Goal: Information Seeking & Learning: Learn about a topic

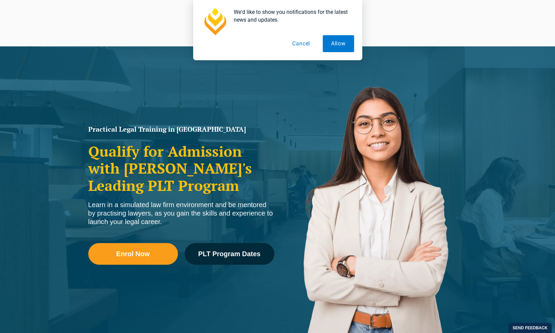
click at [539, 235] on div "Practical Legal Training in [GEOGRAPHIC_DATA] Qualify for Admission with [PERSO…" at bounding box center [277, 195] width 555 height 298
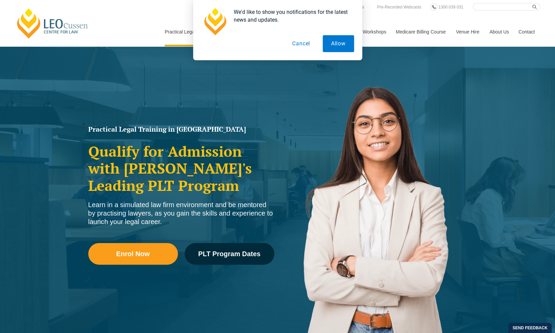
click at [308, 48] on button "Cancel" at bounding box center [301, 43] width 35 height 17
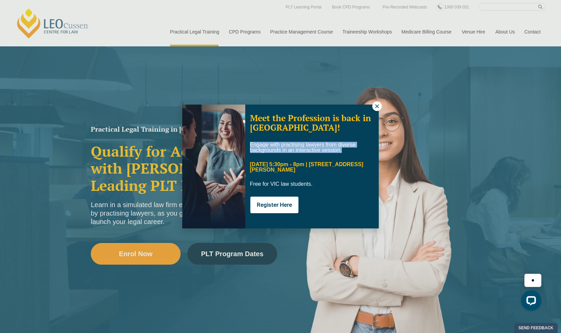
drag, startPoint x: 248, startPoint y: 146, endPoint x: 349, endPoint y: 153, distance: 101.8
click at [349, 153] on div "Engage with practising lawyers from diverse backgrounds in an interactive sessi…" at bounding box center [311, 162] width 133 height 50
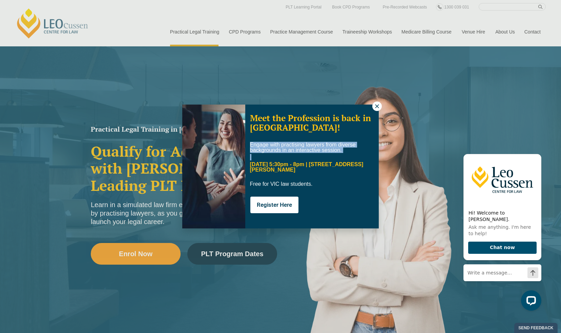
click at [250, 150] on span "Engage with practising lawyers from diverse backgrounds in an interactive sessi…" at bounding box center [303, 147] width 106 height 11
click at [250, 144] on span "Engage with practising lawyers from diverse backgrounds in an interactive sessi…" at bounding box center [303, 147] width 106 height 11
click at [250, 145] on span "Engage with practising lawyers from diverse backgrounds in an interactive sessi…" at bounding box center [303, 147] width 106 height 11
click at [379, 105] on icon at bounding box center [377, 106] width 6 height 6
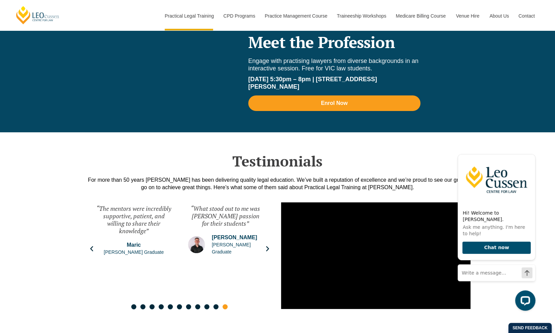
scroll to position [1356, 0]
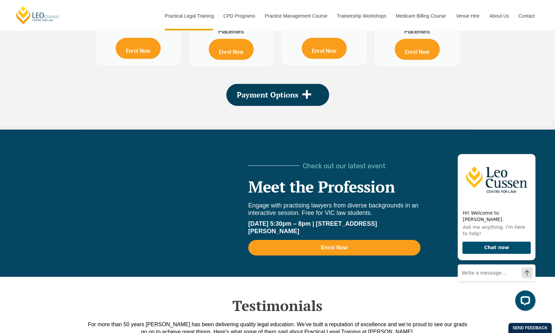
click at [250, 220] on b "[DATE] 5:30pm – 8pm | [STREET_ADDRESS][PERSON_NAME]" at bounding box center [312, 227] width 129 height 14
click at [241, 213] on div at bounding box center [188, 209] width 107 height 98
click at [243, 195] on div at bounding box center [245, 218] width 6 height 116
click at [244, 210] on div at bounding box center [245, 218] width 6 height 116
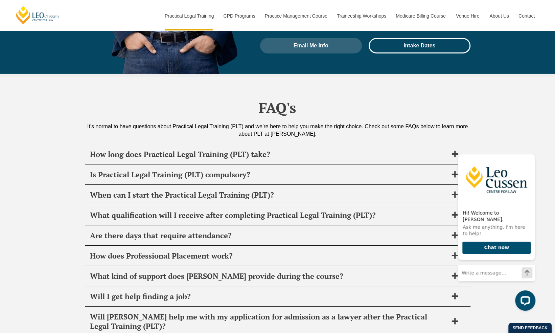
scroll to position [3150, 0]
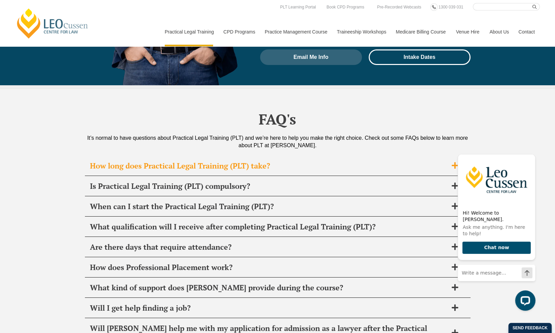
click at [351, 161] on h2 "How long does Practical Legal Training (PLT) take?" at bounding box center [269, 165] width 358 height 9
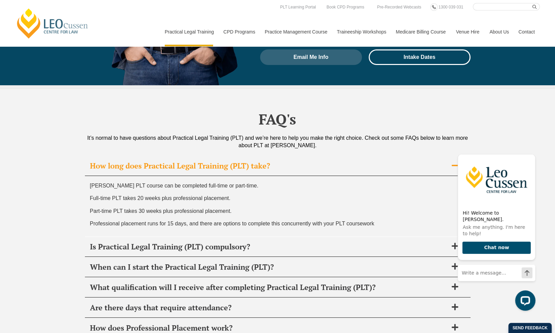
click at [330, 161] on h2 "How long does Practical Legal Training (PLT) take?" at bounding box center [269, 165] width 358 height 9
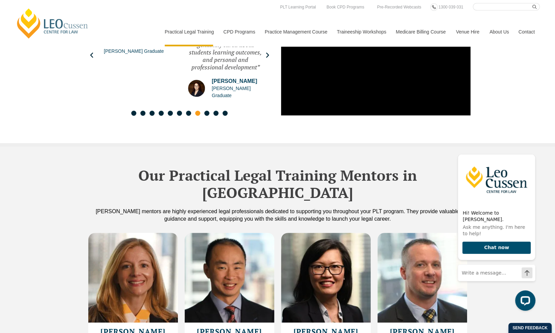
scroll to position [1403, 0]
